Goal: Transaction & Acquisition: Book appointment/travel/reservation

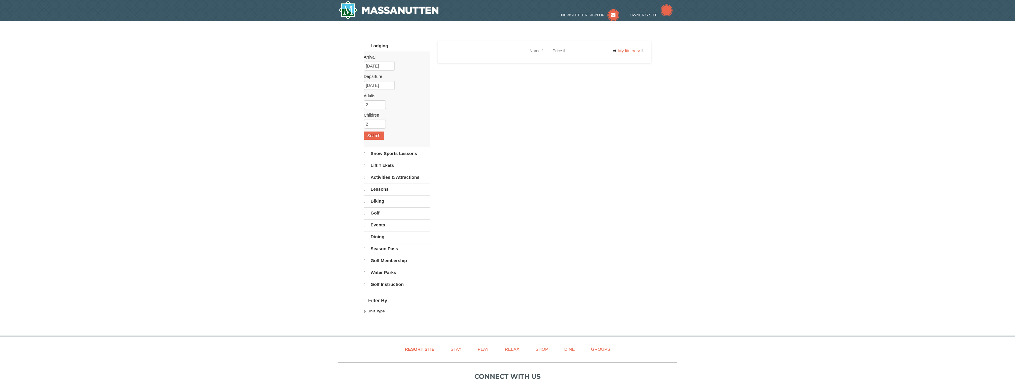
select select "10"
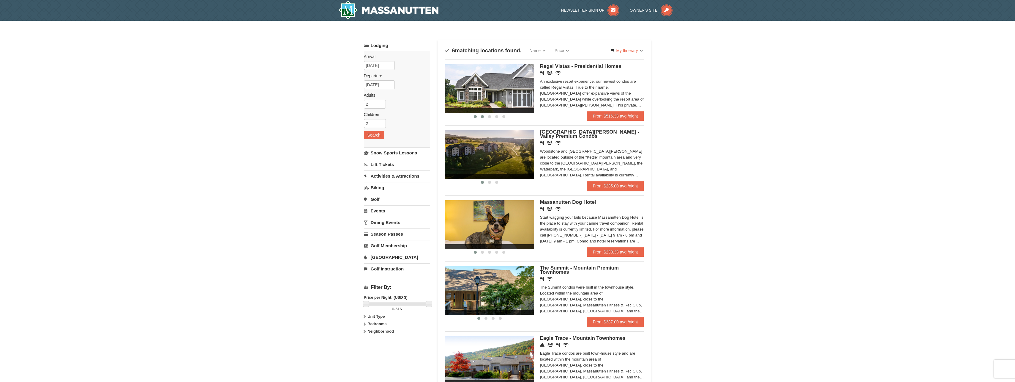
click at [481, 115] on span at bounding box center [482, 116] width 3 height 3
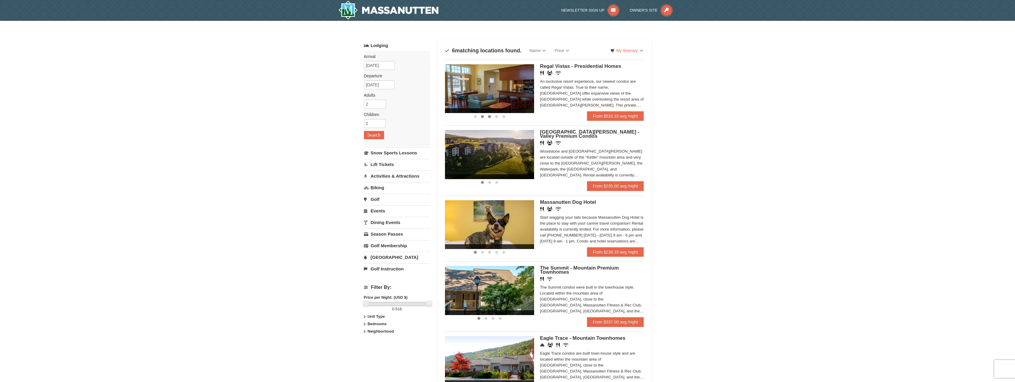
click at [489, 118] on button at bounding box center [489, 117] width 7 height 6
click at [500, 119] on button at bounding box center [496, 117] width 7 height 6
click at [511, 121] on ul "‹ › Regal Vistas - Presidential Homes Restaurant Banquet Facilities Wireless In…" at bounding box center [544, 260] width 199 height 403
click at [505, 116] on span at bounding box center [504, 116] width 3 height 3
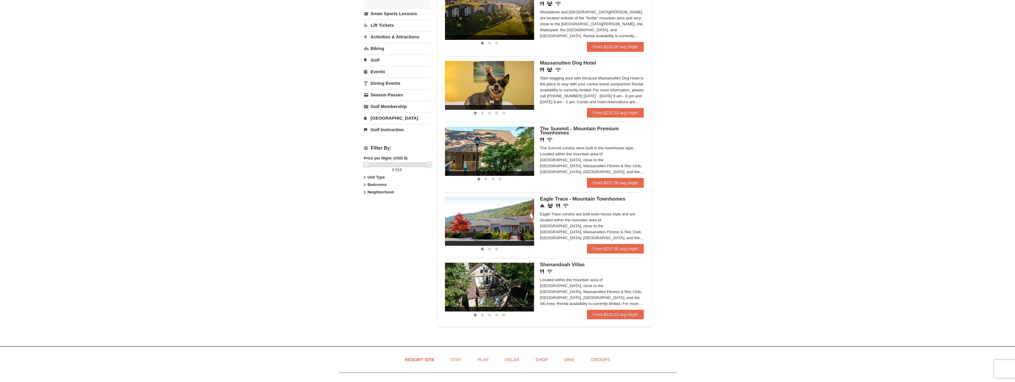
scroll to position [238, 0]
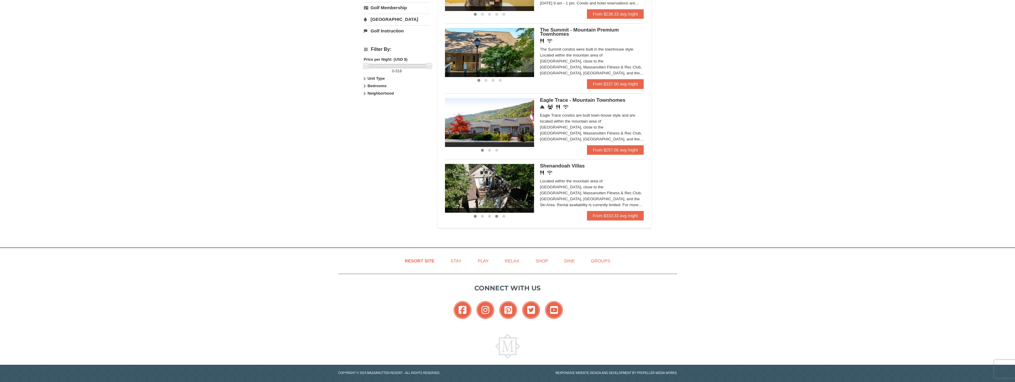
click at [495, 218] on button at bounding box center [496, 216] width 7 height 6
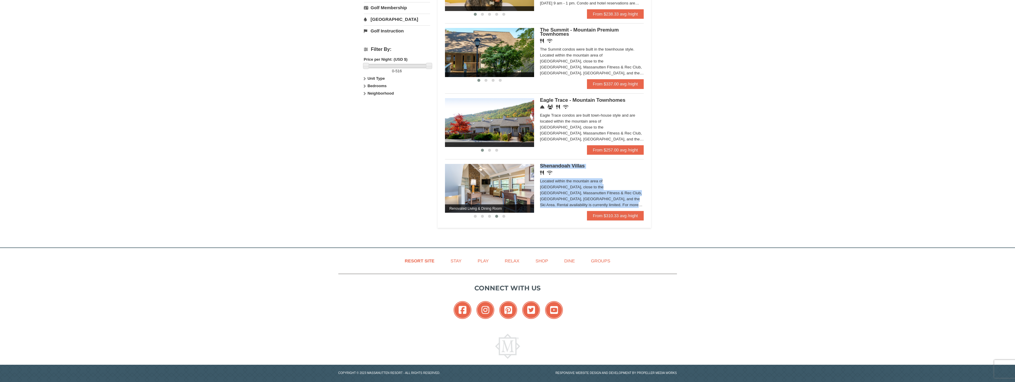
click at [509, 219] on li "Renovated Bedroom Renovated Living & Dining Room Renovated Bedroom Renovated Li…" at bounding box center [544, 189] width 199 height 61
